Goal: Task Accomplishment & Management: Manage account settings

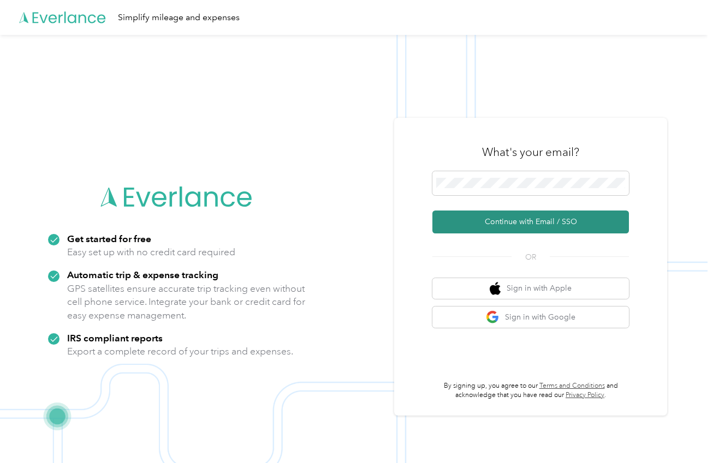
click at [493, 218] on button "Continue with Email / SSO" at bounding box center [530, 222] width 196 height 23
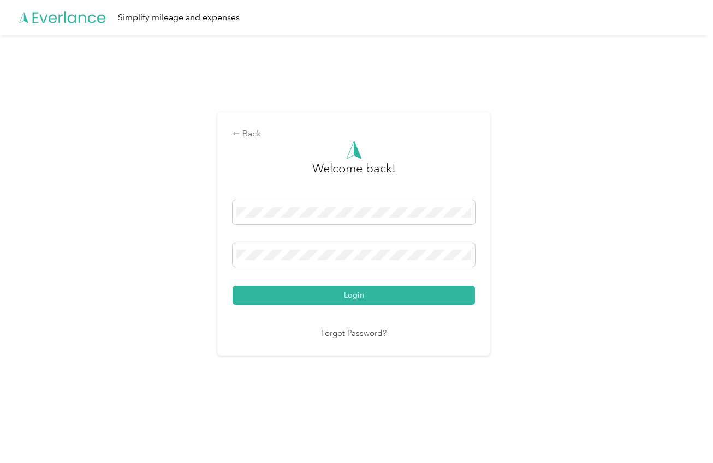
click at [356, 295] on button "Login" at bounding box center [354, 295] width 242 height 19
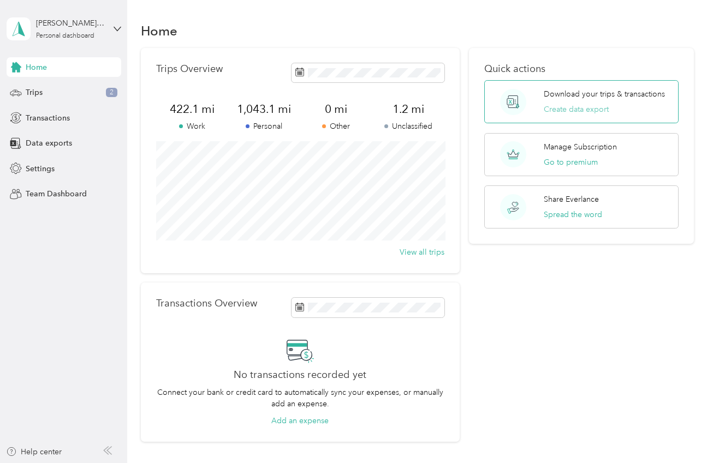
click at [591, 111] on button "Create data export" at bounding box center [576, 109] width 65 height 11
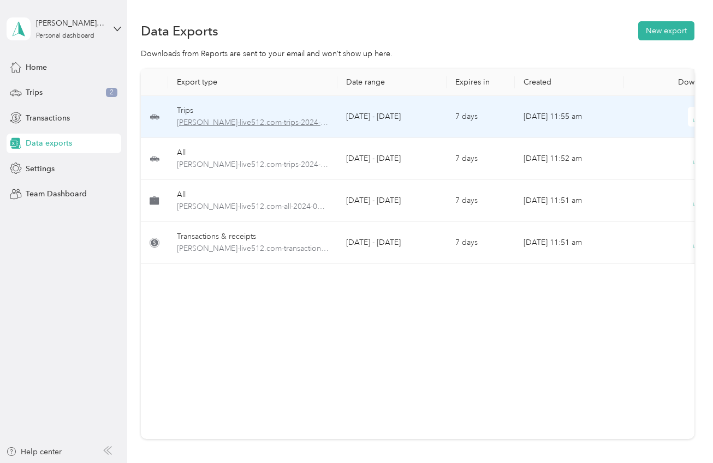
click at [246, 123] on span "[PERSON_NAME]-live512.com-trips-2024-01-01-2024-12-31.pdf" at bounding box center [253, 123] width 152 height 12
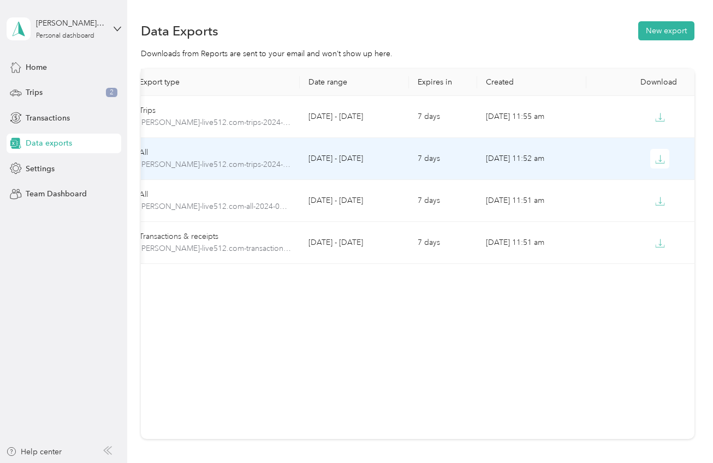
scroll to position [0, 37]
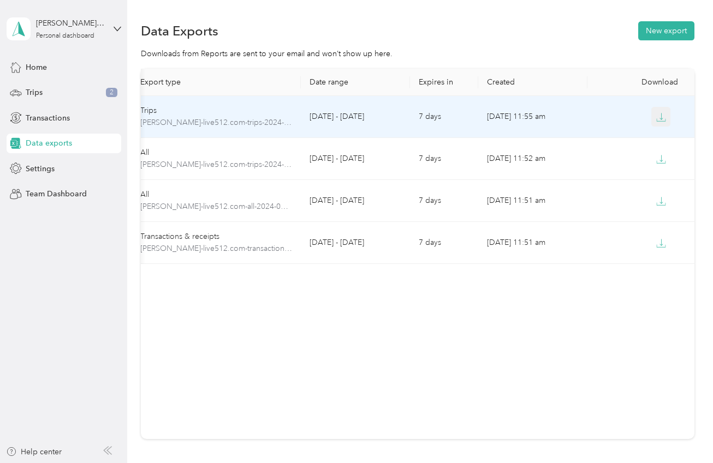
click at [662, 120] on icon "button" at bounding box center [661, 117] width 10 height 10
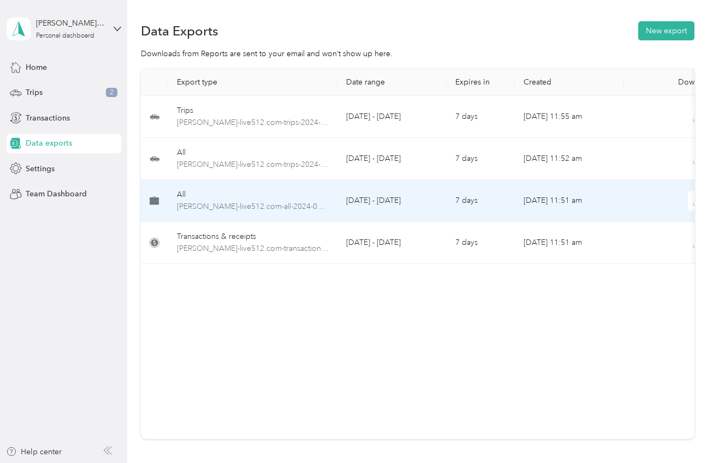
scroll to position [0, 0]
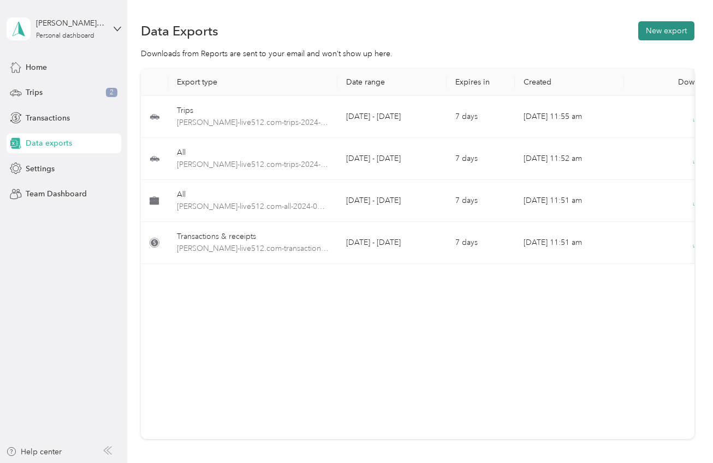
click at [676, 33] on button "New export" at bounding box center [666, 30] width 56 height 19
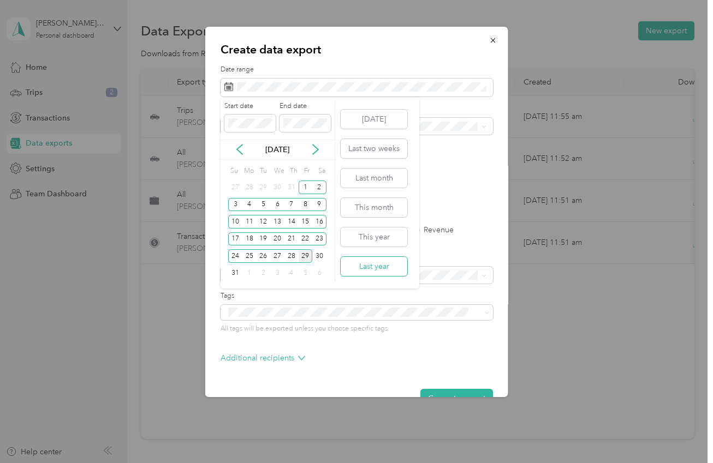
click at [374, 264] on button "Last year" at bounding box center [374, 266] width 67 height 19
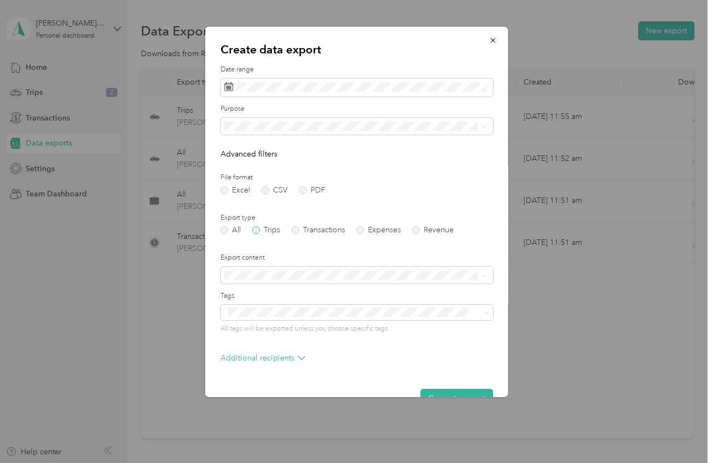
click at [255, 229] on label "Trips" at bounding box center [266, 231] width 28 height 8
click at [460, 391] on button "Generate export" at bounding box center [456, 398] width 73 height 19
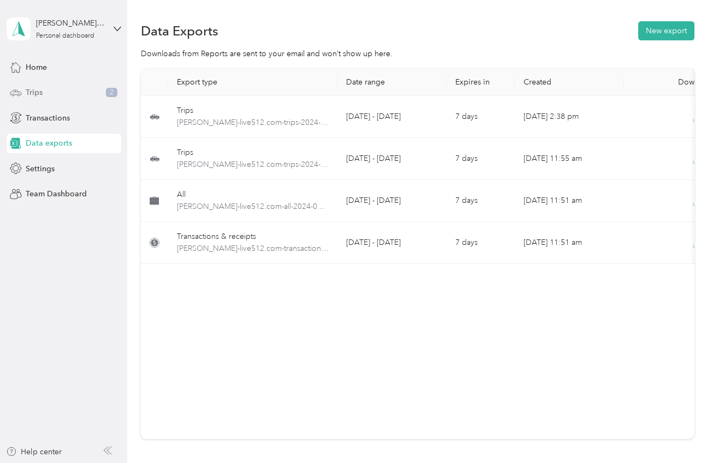
click at [32, 90] on span "Trips" at bounding box center [34, 92] width 17 height 11
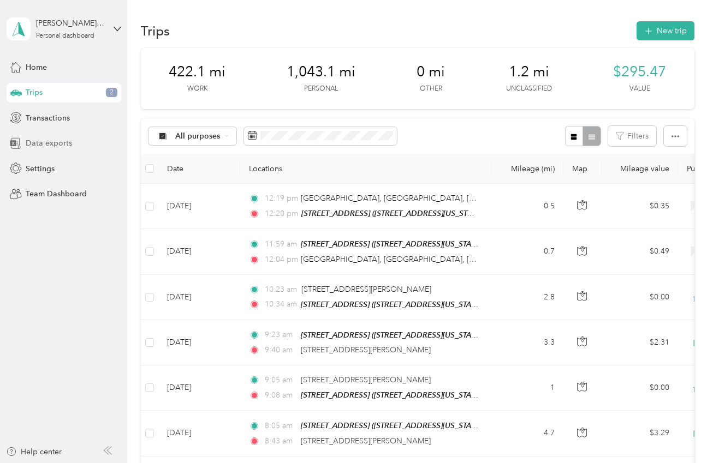
click at [29, 144] on span "Data exports" at bounding box center [49, 143] width 46 height 11
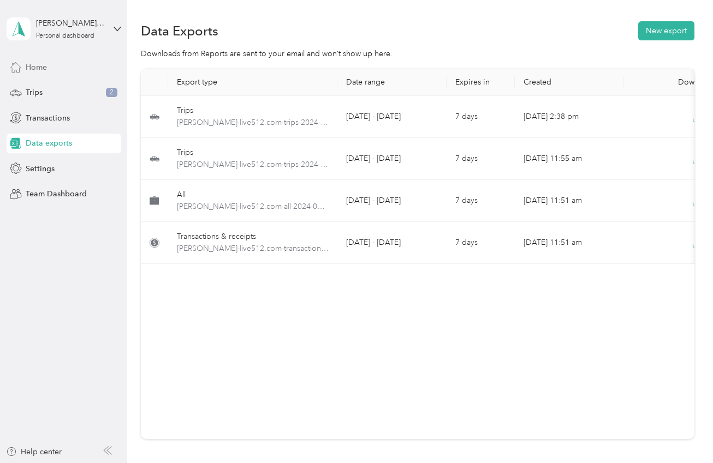
click at [38, 67] on span "Home" at bounding box center [36, 67] width 21 height 11
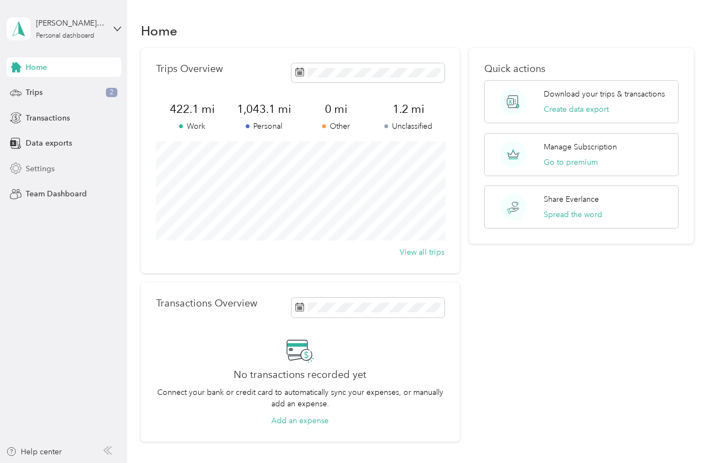
click at [34, 166] on span "Settings" at bounding box center [40, 168] width 29 height 11
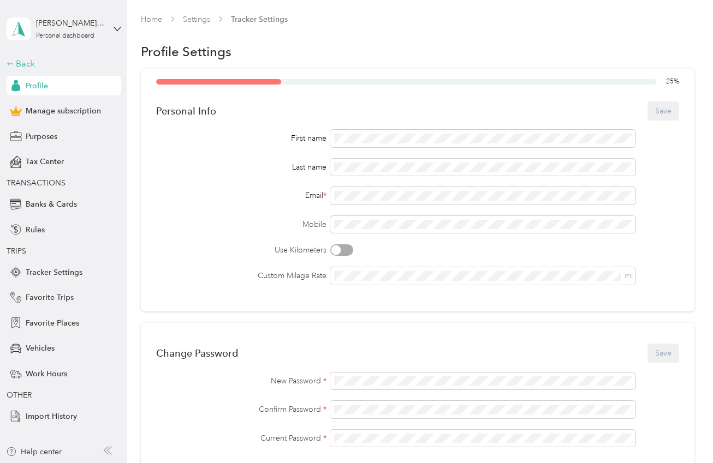
click at [27, 65] on div "Back" at bounding box center [61, 63] width 109 height 13
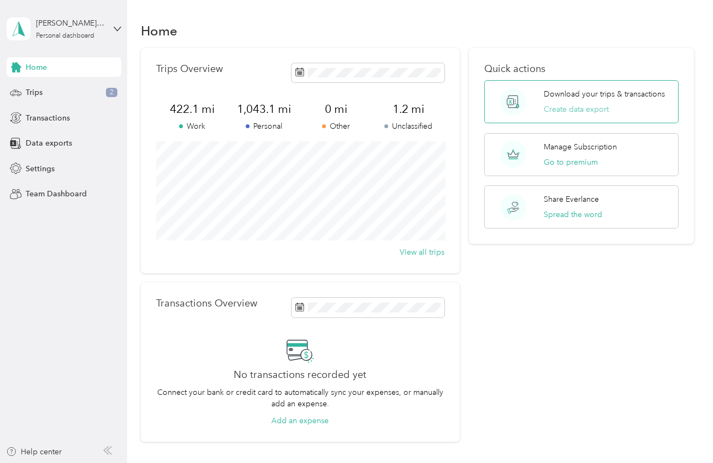
click at [562, 109] on button "Create data export" at bounding box center [576, 109] width 65 height 11
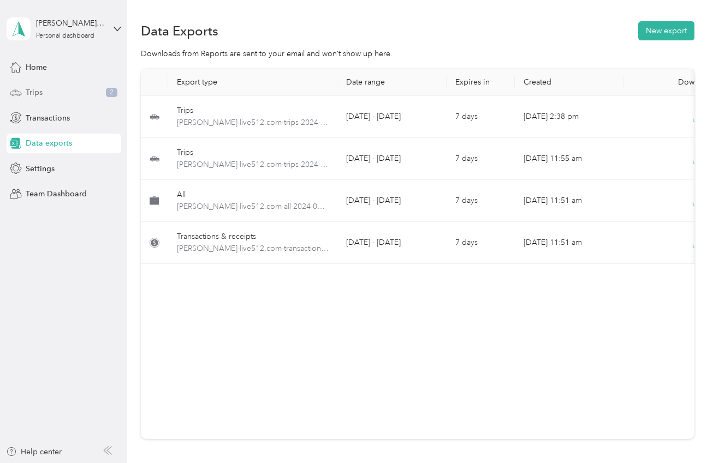
click at [37, 91] on span "Trips" at bounding box center [34, 92] width 17 height 11
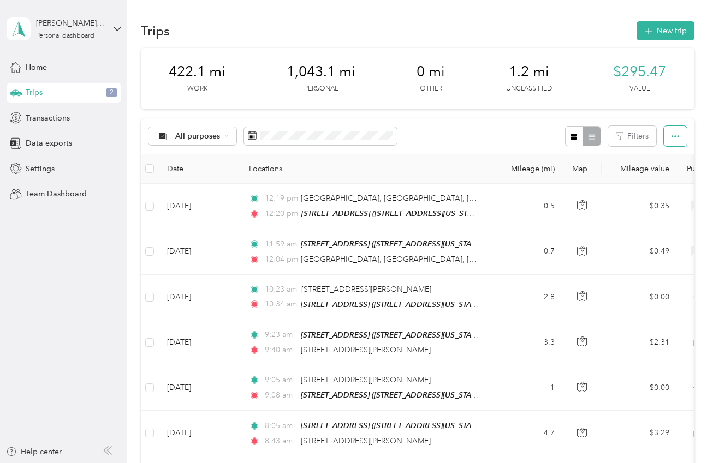
click at [676, 138] on icon "button" at bounding box center [675, 137] width 8 height 8
click at [507, 142] on div "All purposes Filters" at bounding box center [417, 135] width 553 height 35
click at [577, 133] on icon "button" at bounding box center [574, 137] width 8 height 8
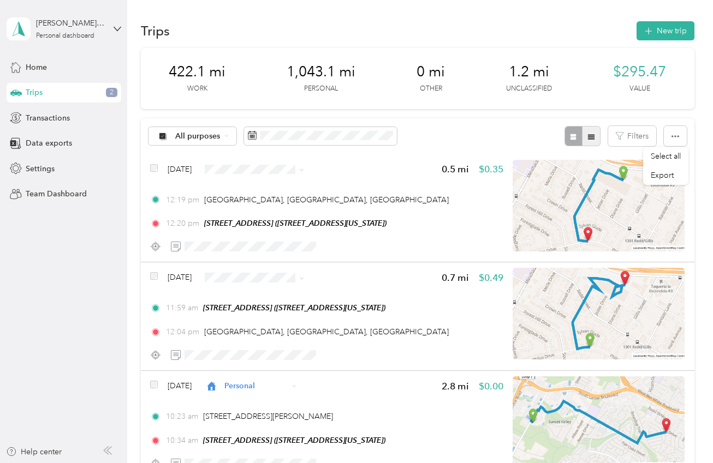
click at [600, 134] on button "button" at bounding box center [591, 136] width 19 height 20
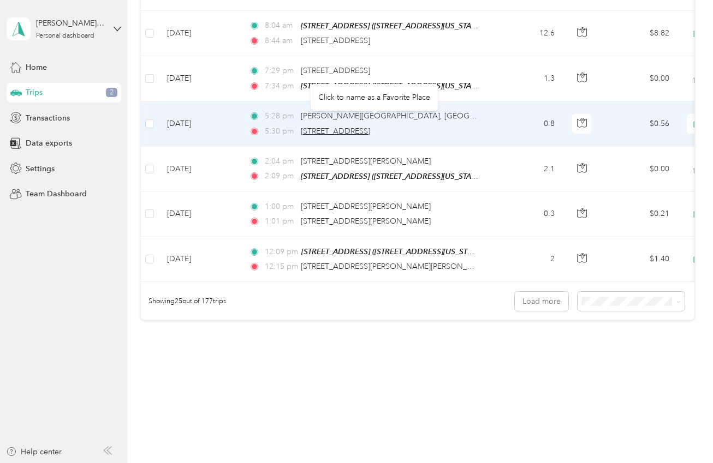
scroll to position [1034, 0]
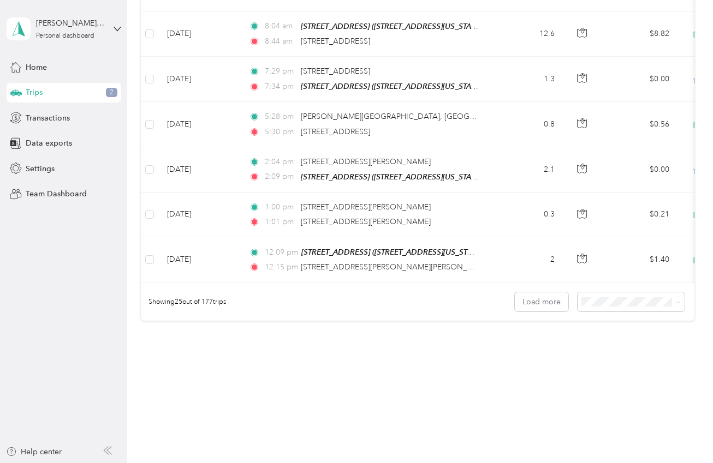
click at [625, 350] on span "100 per load" at bounding box center [610, 351] width 45 height 9
